Goal: Transaction & Acquisition: Purchase product/service

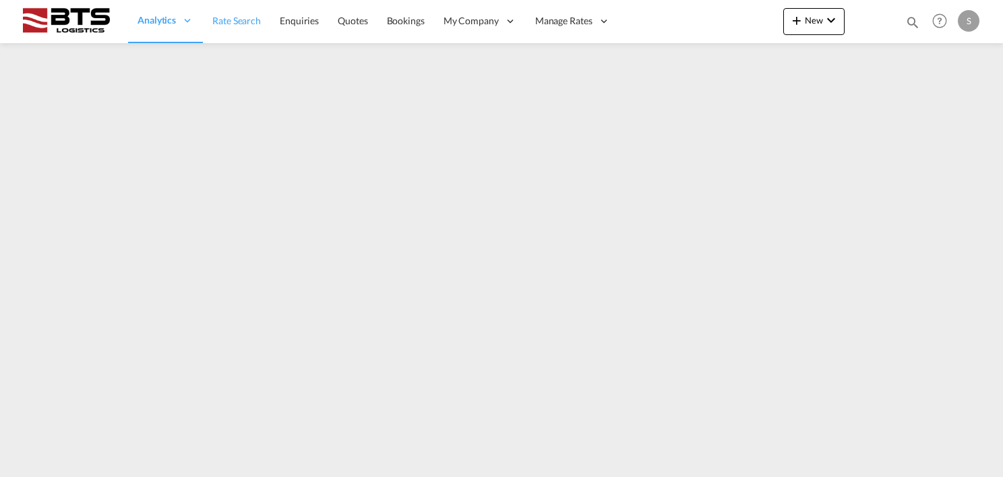
click at [234, 24] on span "Rate Search" at bounding box center [236, 20] width 49 height 11
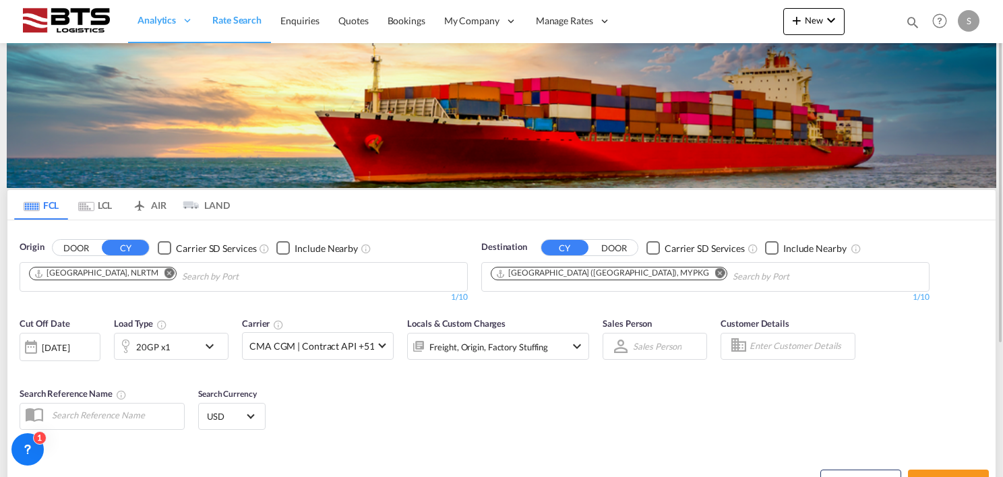
click at [715, 276] on md-icon "Remove" at bounding box center [720, 273] width 10 height 10
click at [533, 279] on body "Analytics Reports Dashboard Rate Search Enquiries Quotes Bookings" at bounding box center [501, 238] width 1003 height 477
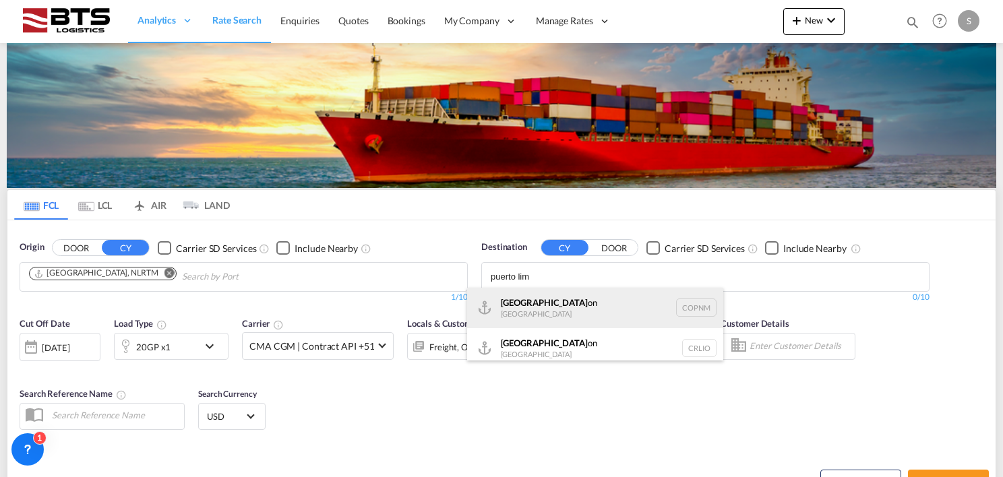
type input "puerto lim"
click at [544, 302] on div "[GEOGRAPHIC_DATA] on [GEOGRAPHIC_DATA] COPNM" at bounding box center [595, 308] width 256 height 40
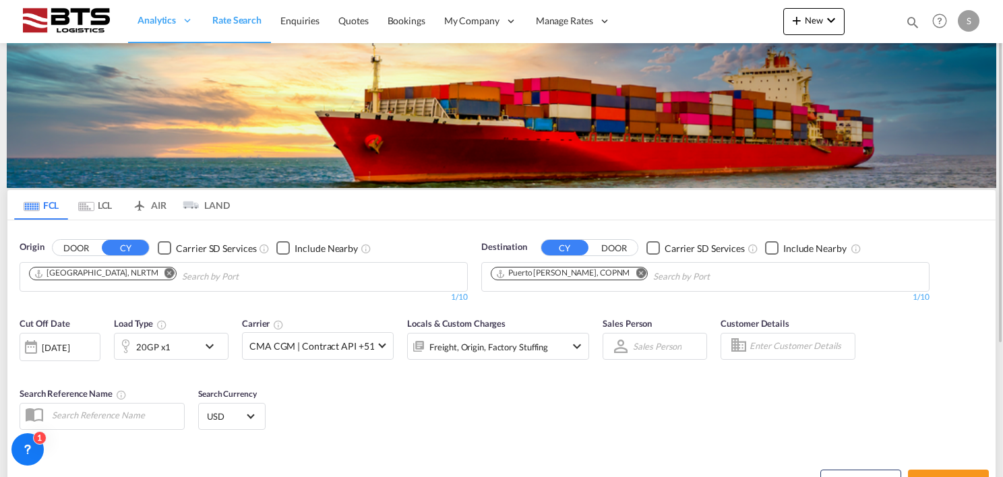
click at [191, 345] on div "20GP x1" at bounding box center [157, 346] width 84 height 27
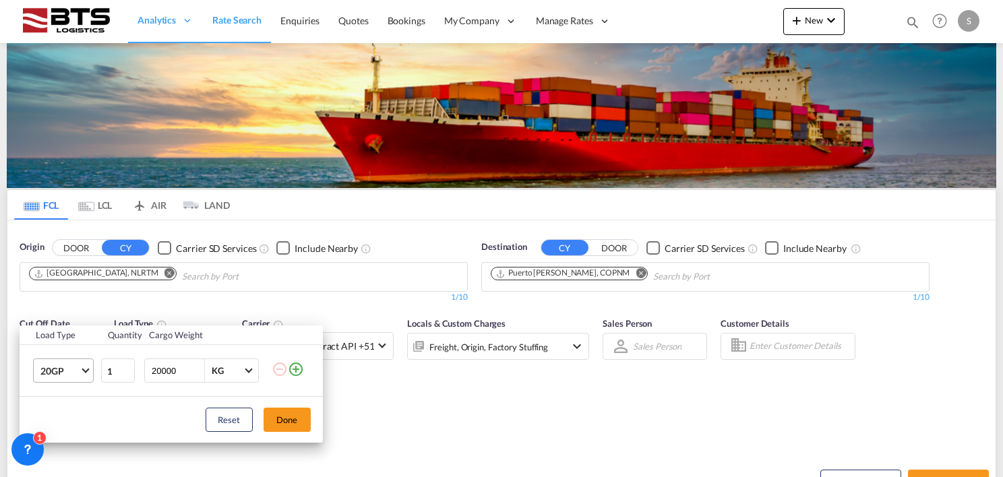
click at [57, 375] on span "20GP" at bounding box center [59, 371] width 39 height 13
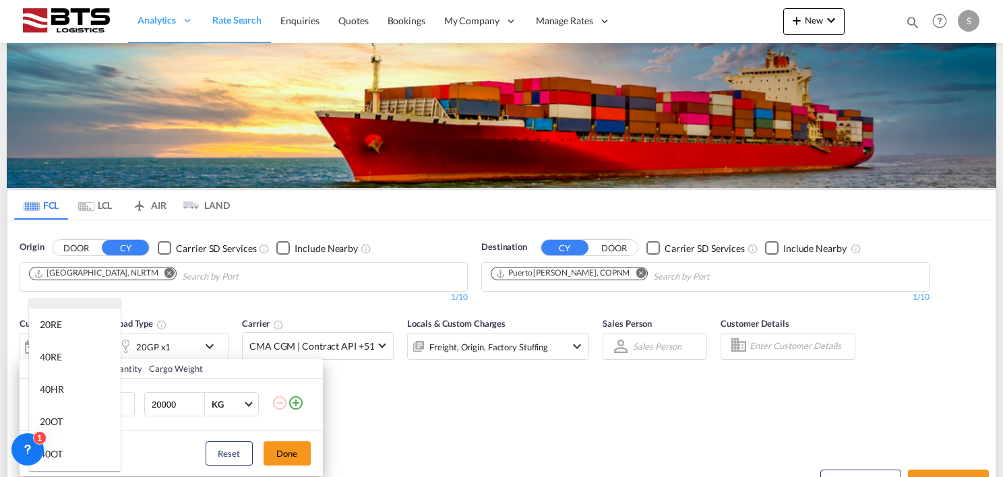
scroll to position [135, 0]
click at [69, 344] on md-option "40RE" at bounding box center [75, 342] width 92 height 32
click at [291, 453] on button "Done" at bounding box center [287, 454] width 47 height 24
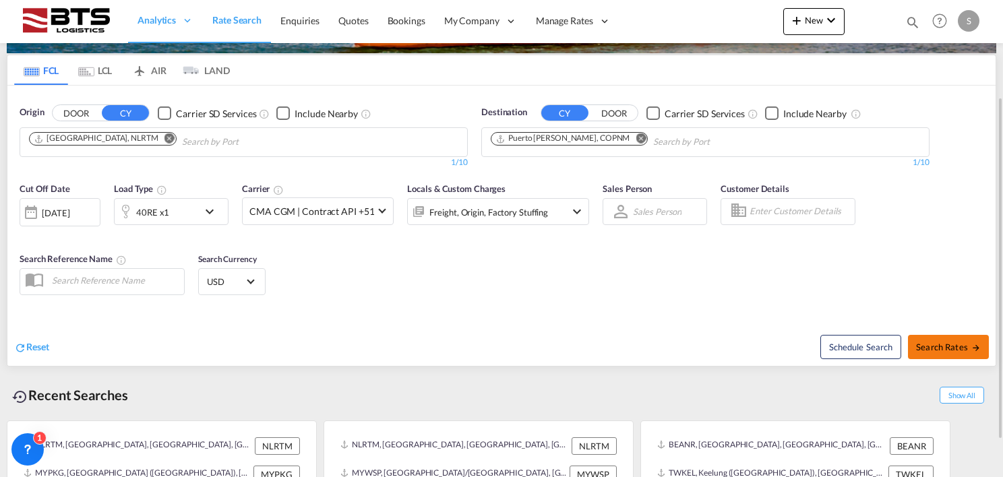
click at [936, 342] on span "Search Rates" at bounding box center [948, 347] width 65 height 11
type input "NLRTM to COPNM / [DATE]"
